Goal: Find contact information: Find contact information

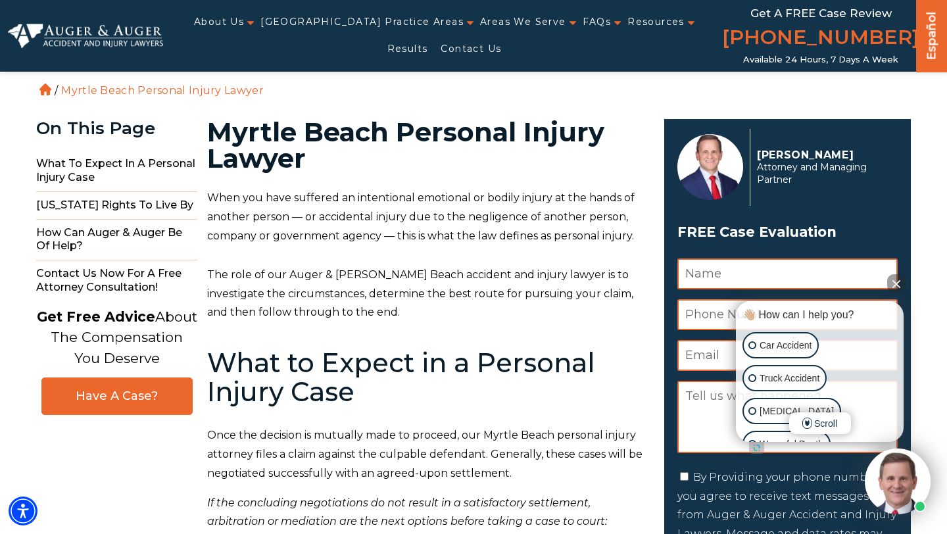
click at [902, 291] on button "Close Intaker Chat Widget" at bounding box center [896, 283] width 18 height 18
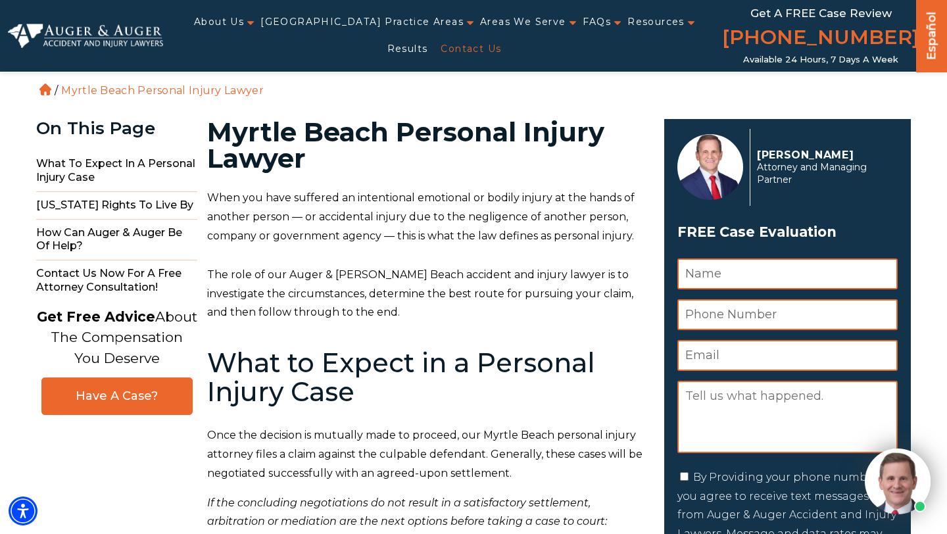
click at [441, 54] on link "Contact Us" at bounding box center [471, 49] width 61 height 27
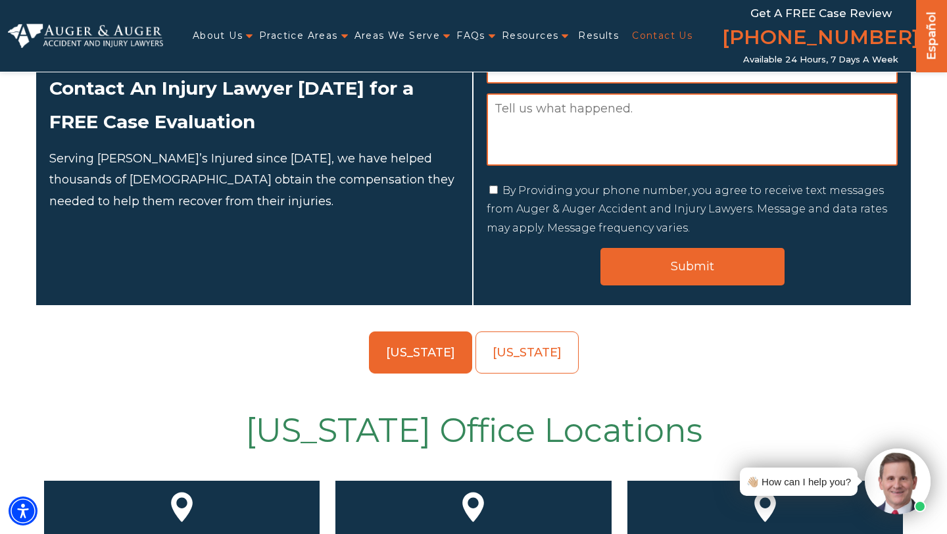
scroll to position [214, 0]
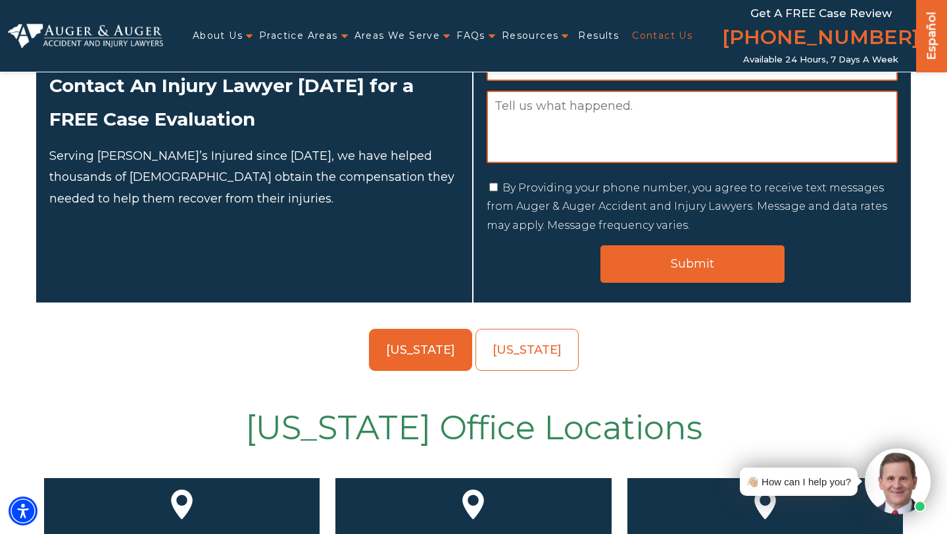
click at [804, 482] on div "👋🏼 How can I help you?" at bounding box center [799, 482] width 105 height 18
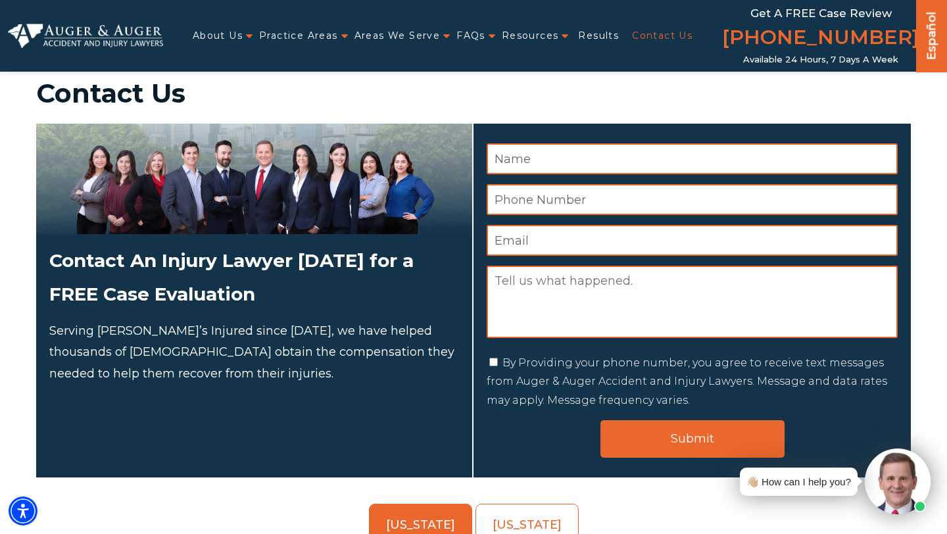
scroll to position [0, 0]
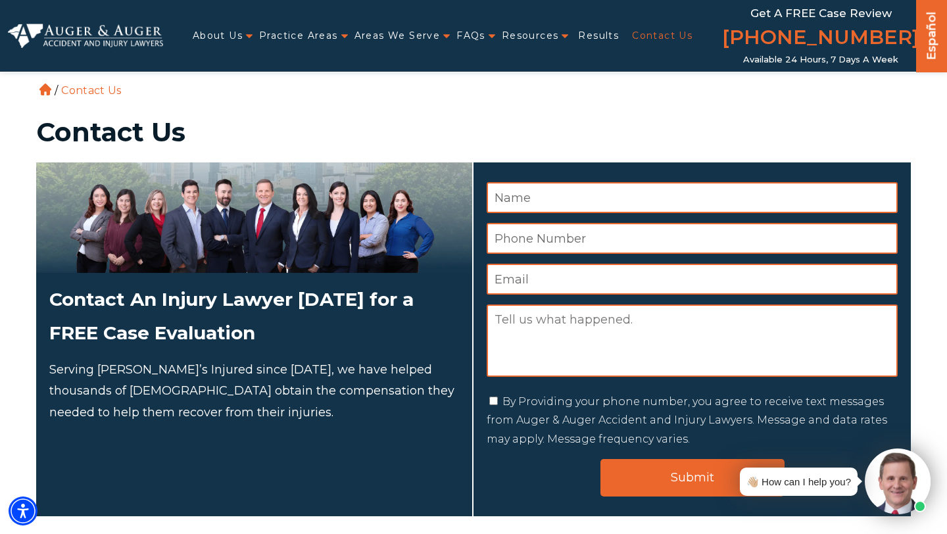
click at [26, 42] on img at bounding box center [85, 36] width 155 height 24
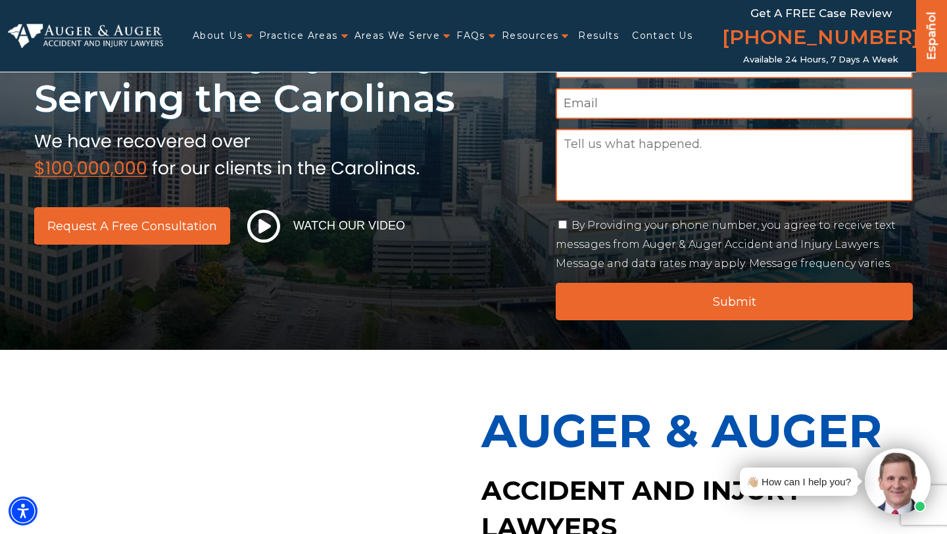
scroll to position [116, 0]
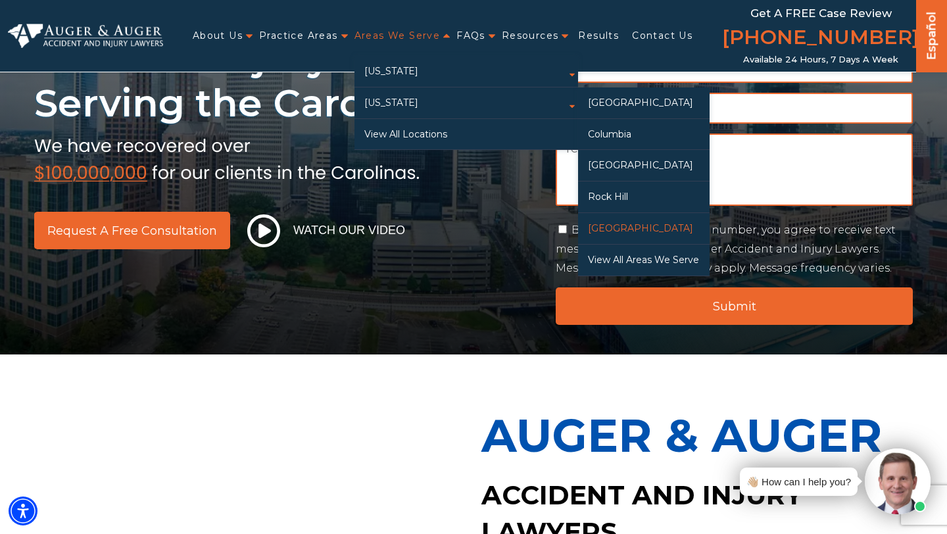
click at [647, 228] on link "[GEOGRAPHIC_DATA]" at bounding box center [644, 228] width 132 height 31
